Goal: Task Accomplishment & Management: Complete application form

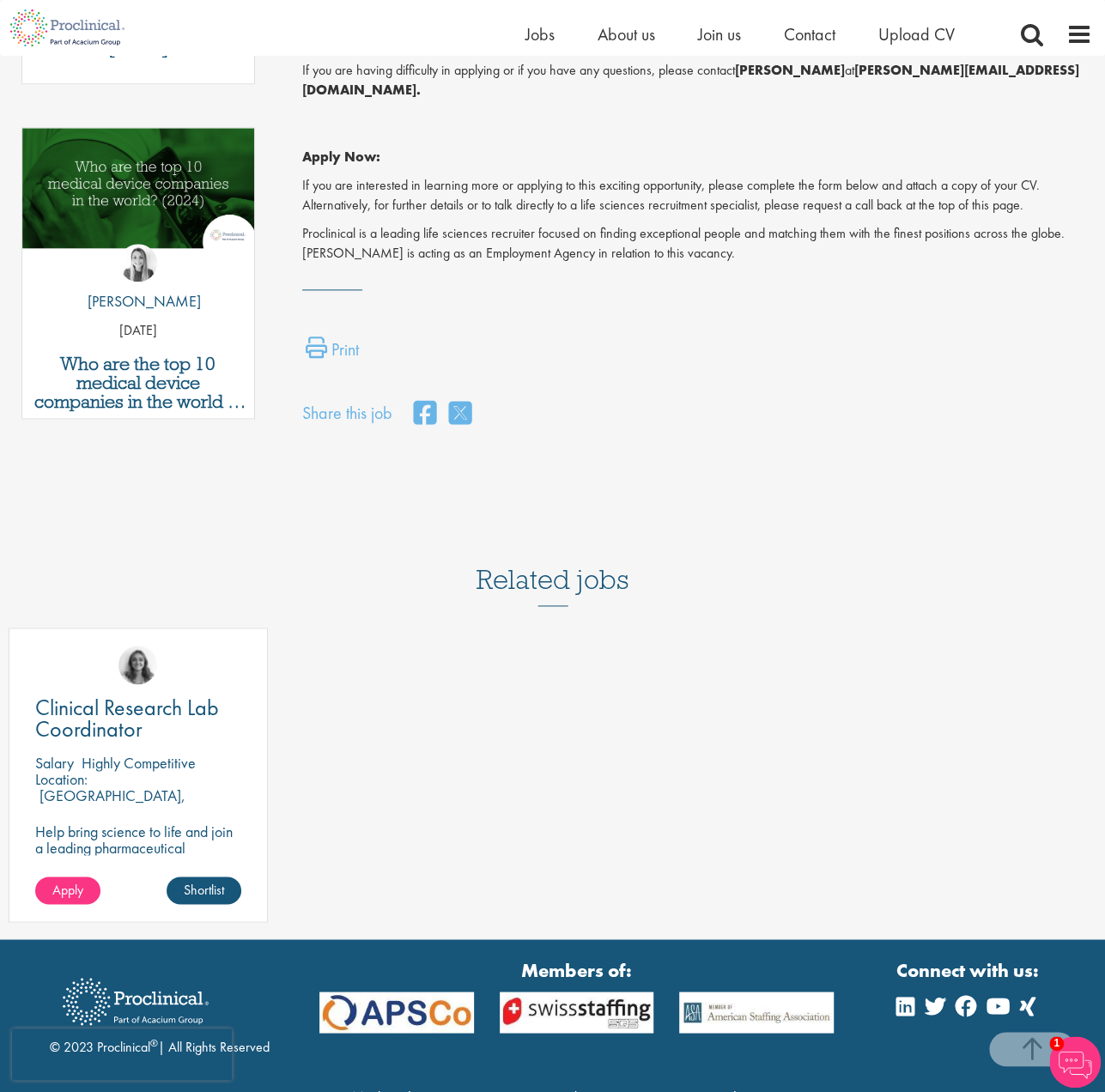
scroll to position [899, 0]
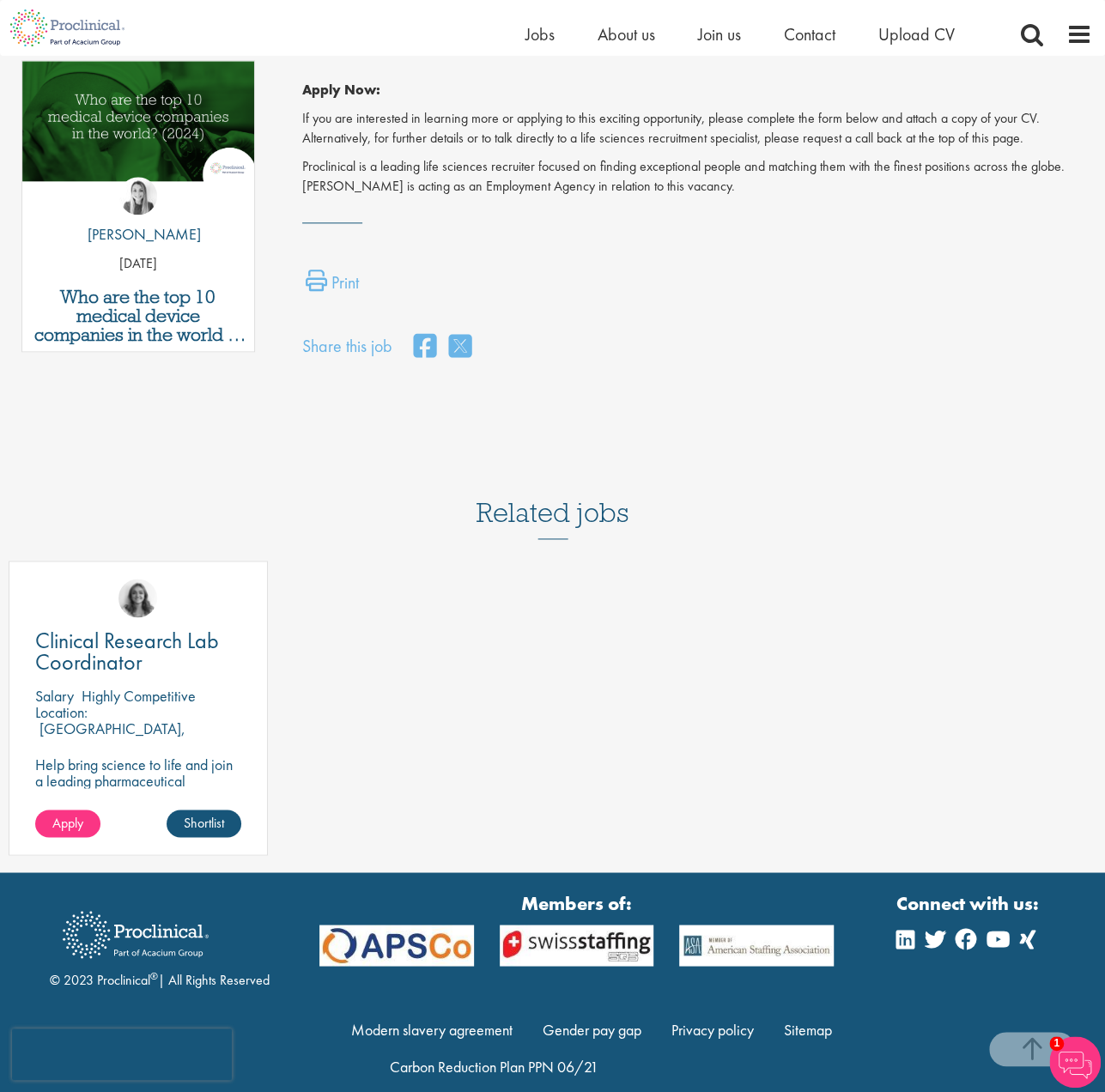
click at [592, 485] on h3 "Related jobs" at bounding box center [553, 497] width 153 height 84
click at [524, 503] on h3 "Related jobs" at bounding box center [553, 497] width 153 height 84
click at [533, 517] on div "Related jobs Clinical Research Lab Coordinator Salary Highly Competitive Locati…" at bounding box center [552, 663] width 1105 height 417
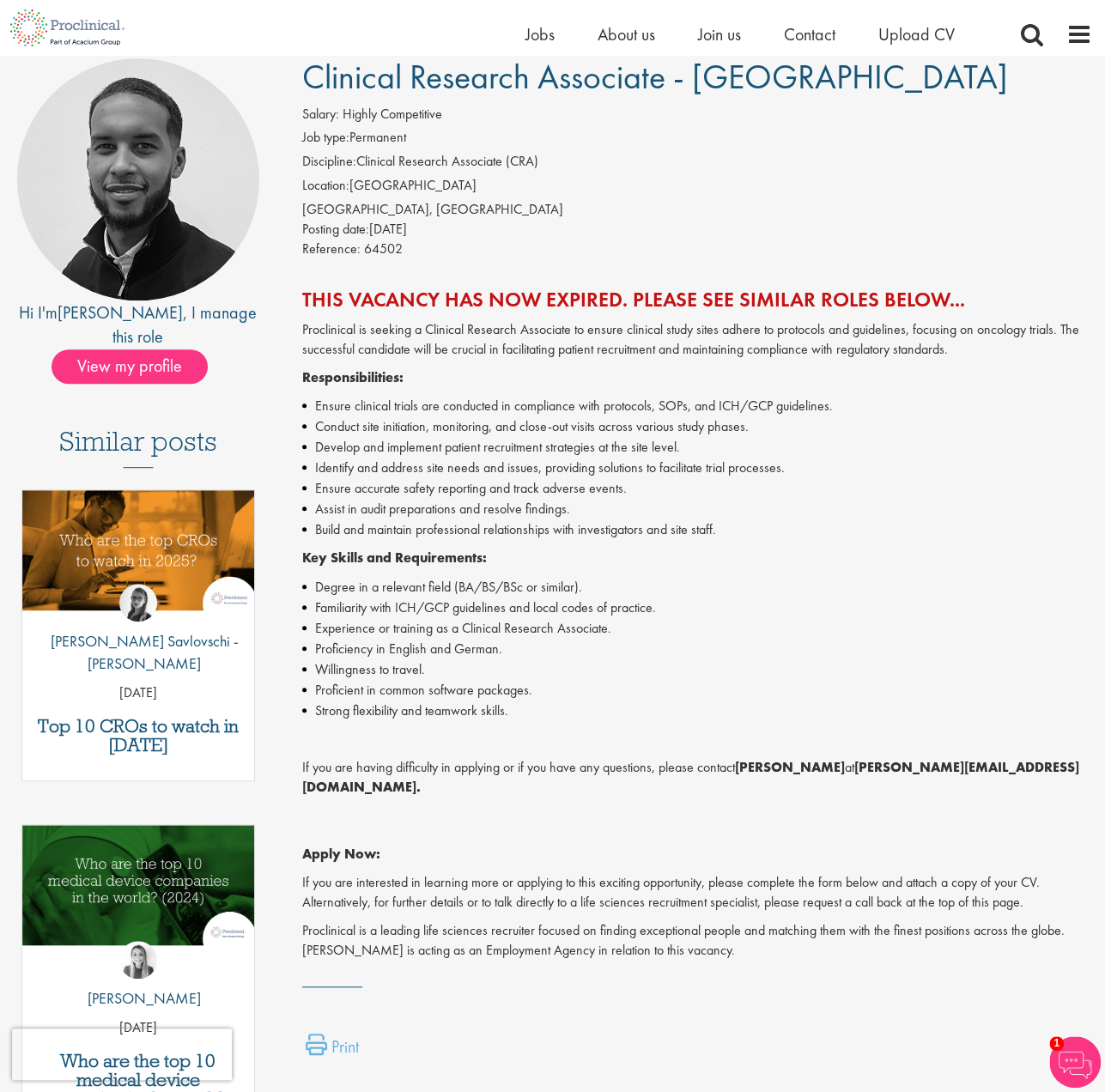
scroll to position [0, 0]
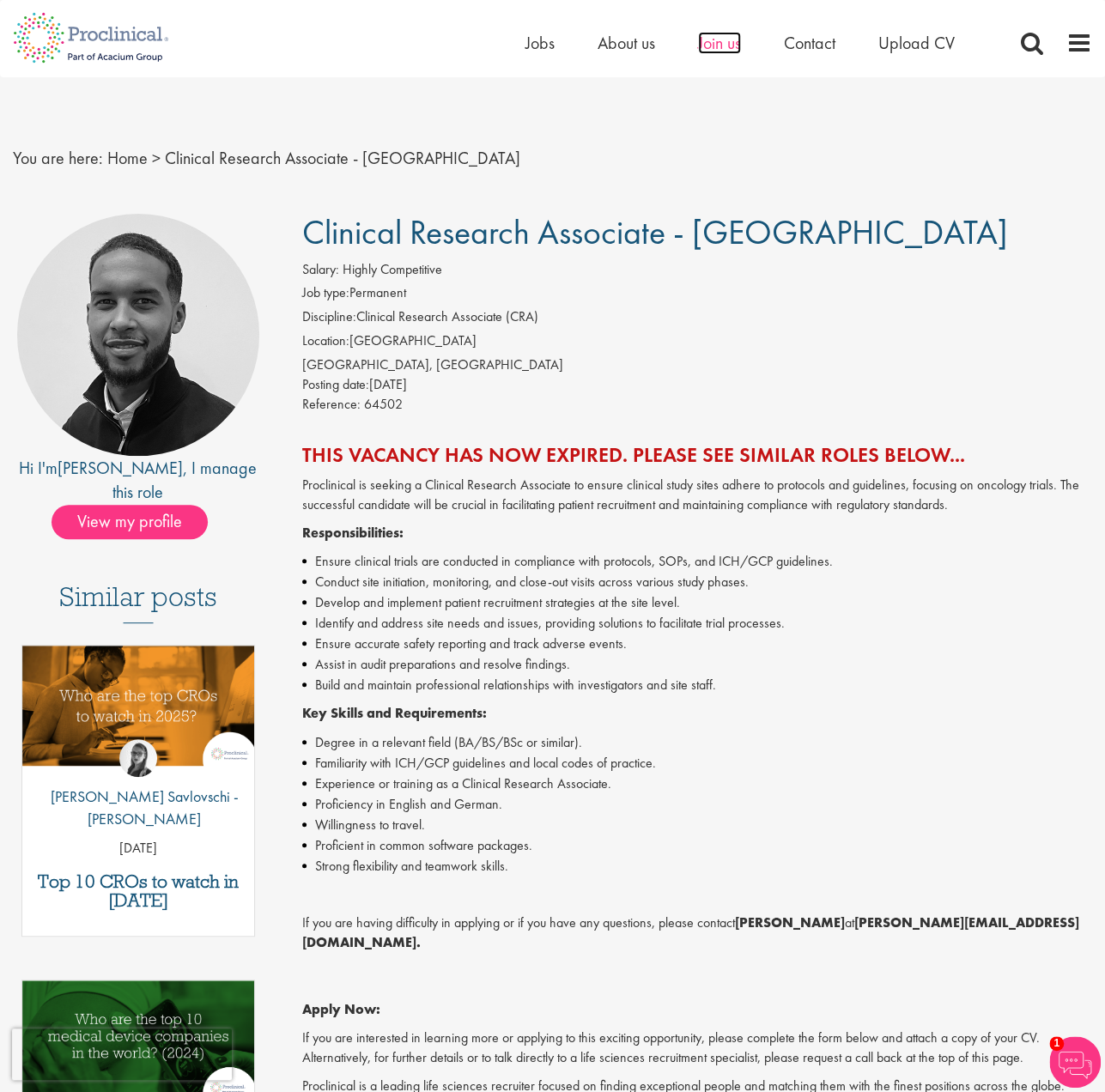
click at [719, 40] on span "Join us" at bounding box center [720, 42] width 43 height 23
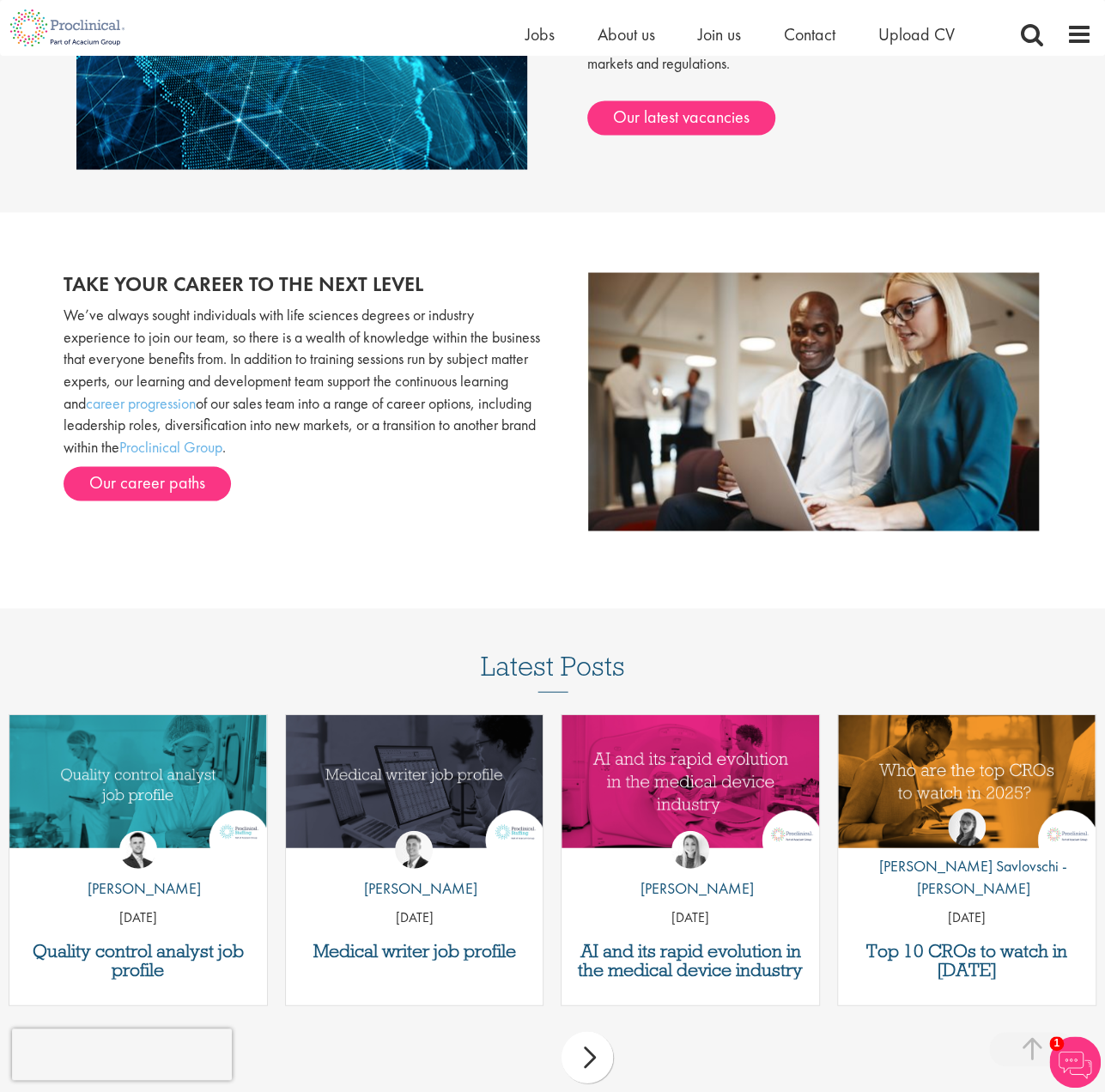
scroll to position [1510, 0]
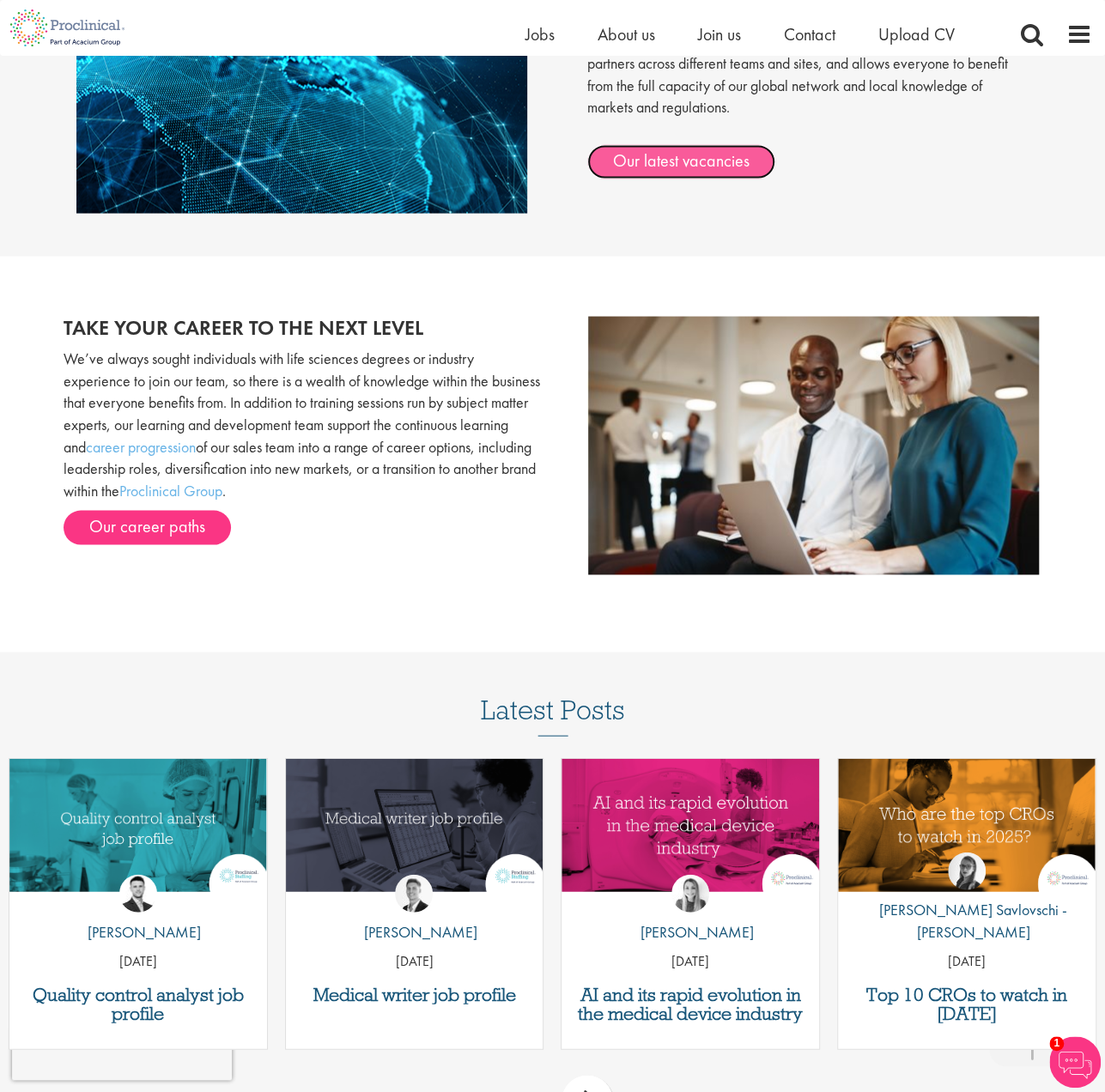
click at [684, 155] on link "Our latest vacancies" at bounding box center [682, 161] width 189 height 34
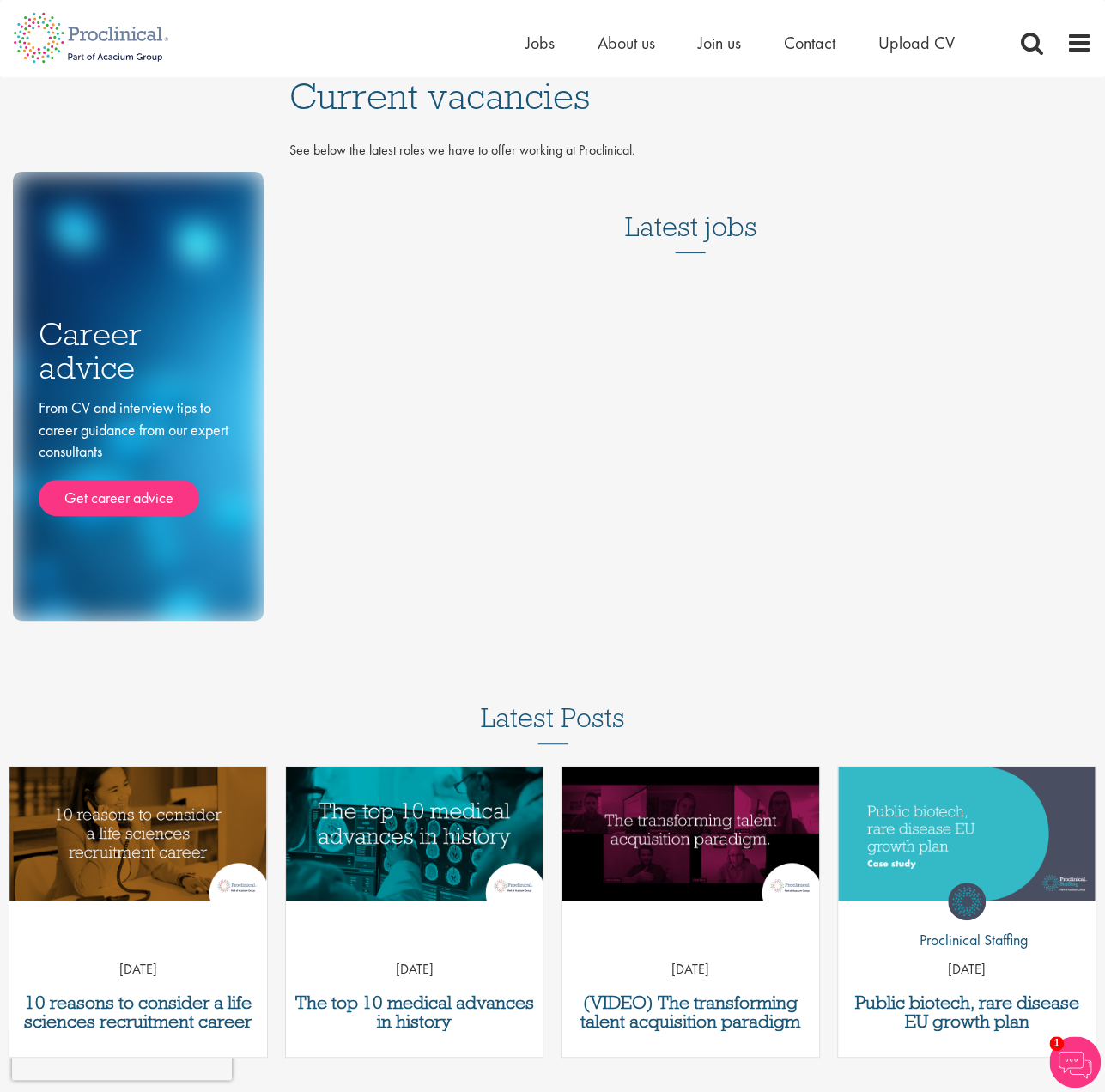
click at [681, 217] on h3 "Latest jobs" at bounding box center [691, 211] width 133 height 84
click at [920, 40] on span "Upload CV" at bounding box center [917, 42] width 77 height 23
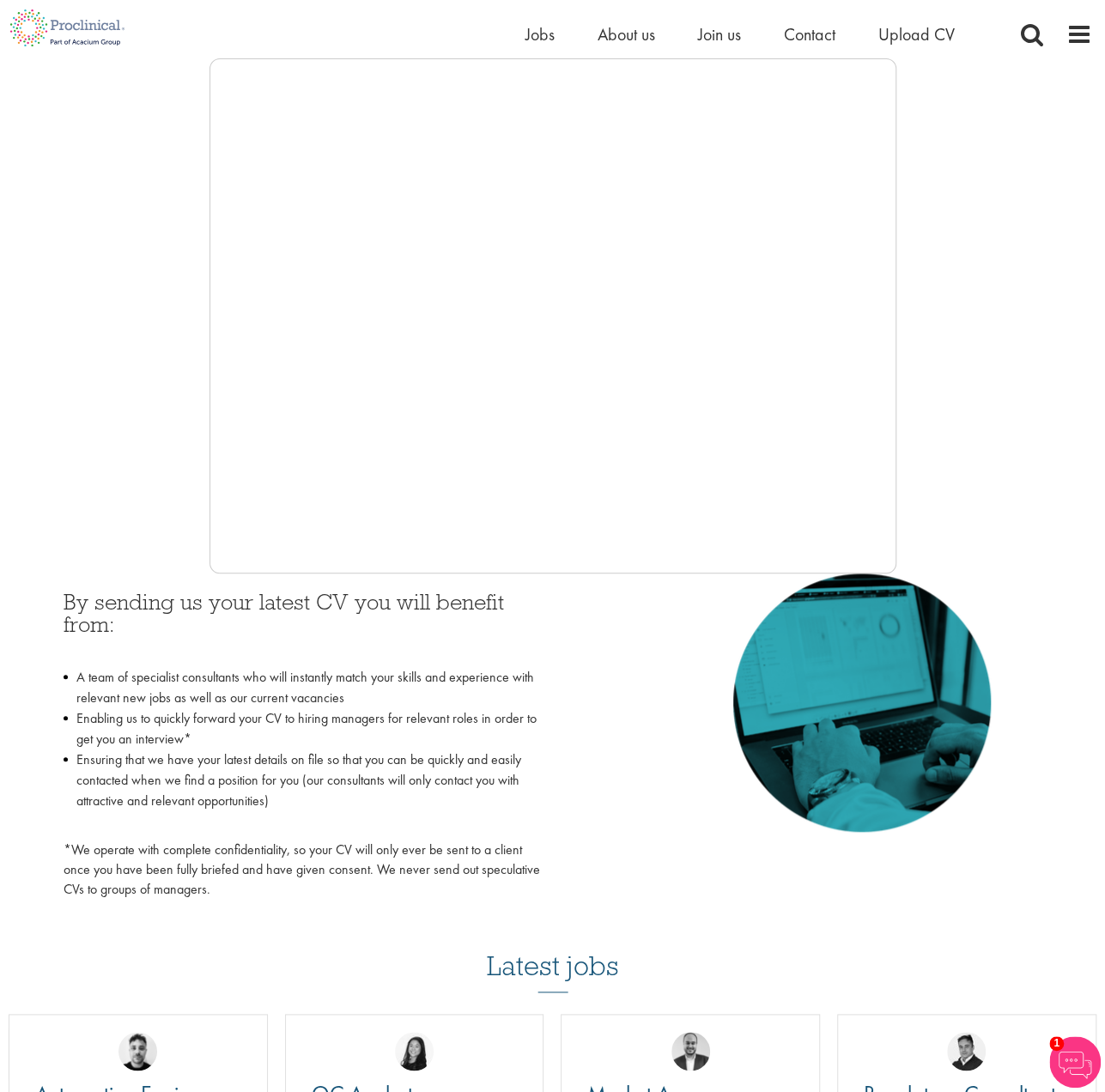
scroll to position [257, 0]
